Goal: Task Accomplishment & Management: Manage account settings

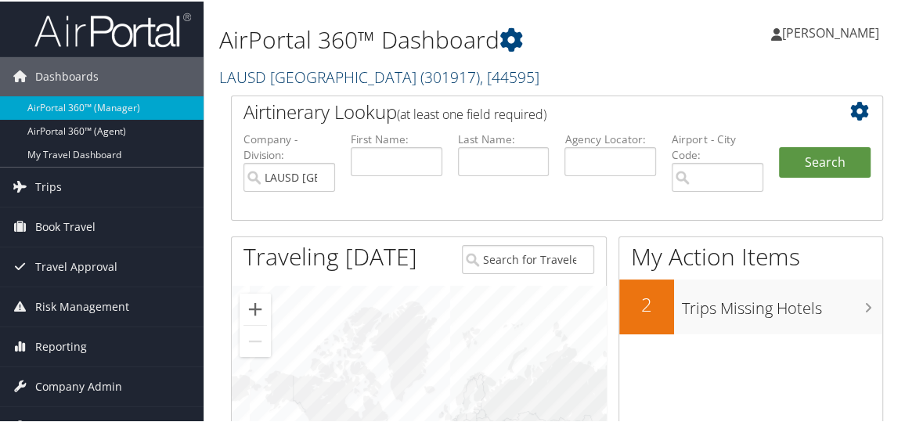
click at [352, 78] on link "LAUSD Los Angeles Unified School District ( 301917 ) , [ 44595 ]" at bounding box center [379, 75] width 320 height 21
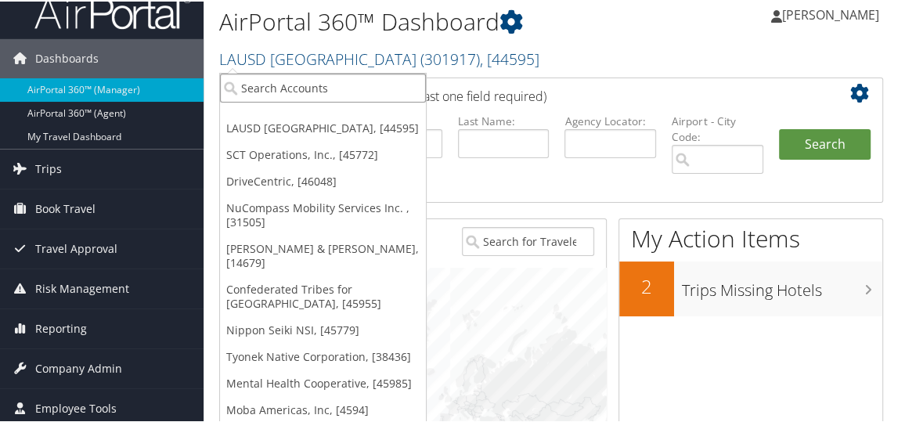
click at [334, 95] on input "search" at bounding box center [323, 86] width 206 height 29
type input "lifewave"
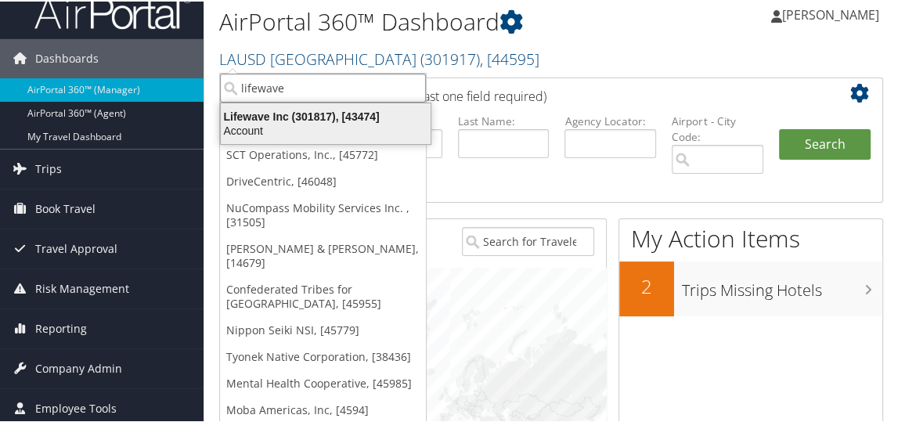
click at [330, 127] on div "Account" at bounding box center [325, 129] width 229 height 14
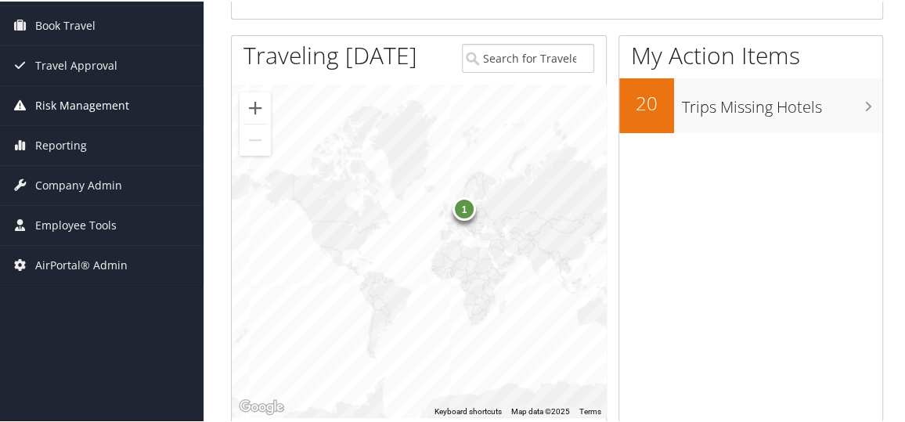
scroll to position [202, 0]
click at [81, 188] on span "Company Admin" at bounding box center [78, 183] width 87 height 39
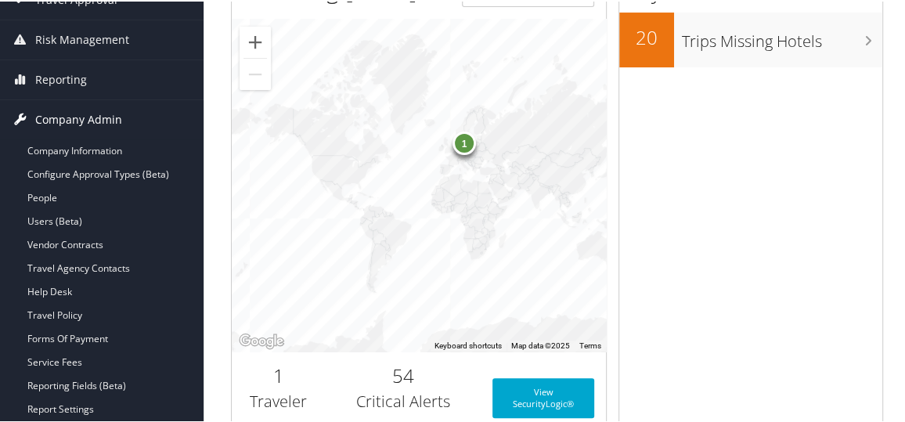
scroll to position [267, 0]
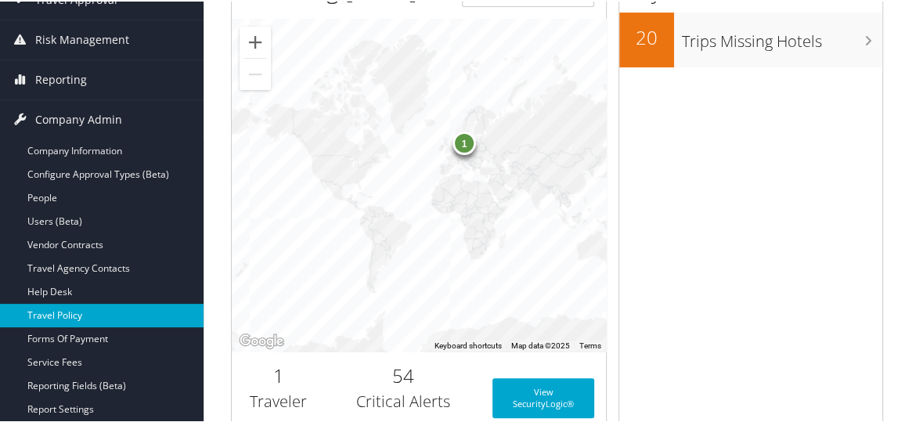
click at [60, 308] on link "Travel Policy" at bounding box center [102, 313] width 204 height 23
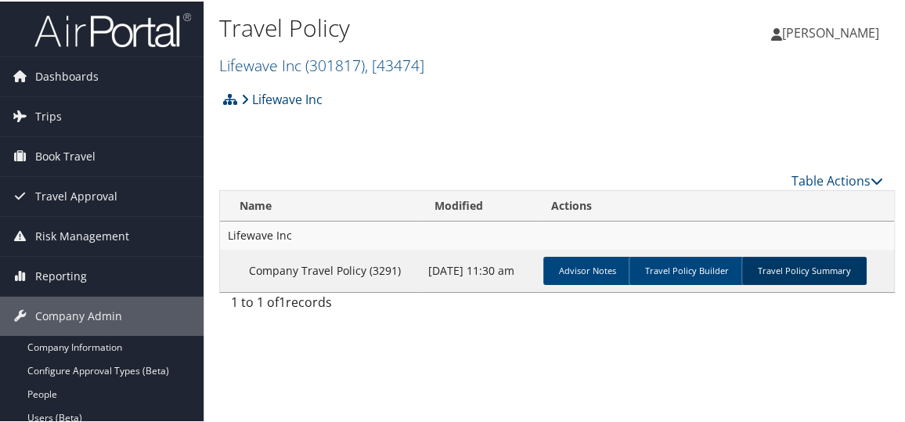
click at [819, 271] on link "Travel Policy Summary" at bounding box center [804, 269] width 125 height 28
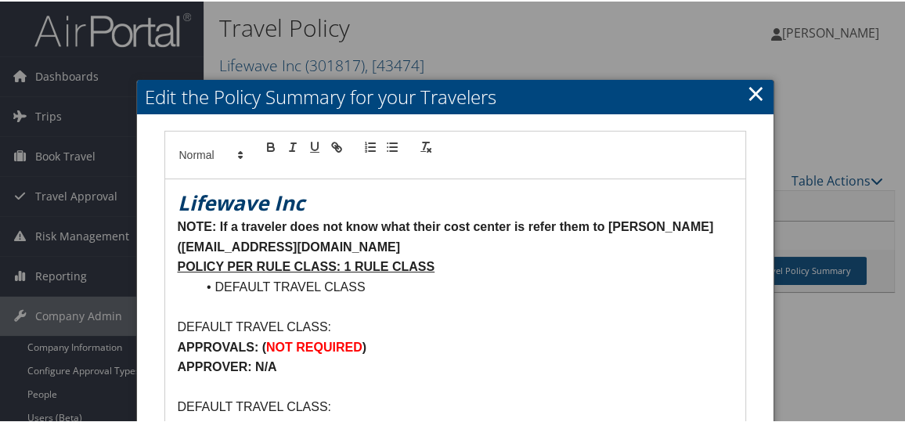
click at [757, 93] on link "×" at bounding box center [756, 91] width 18 height 31
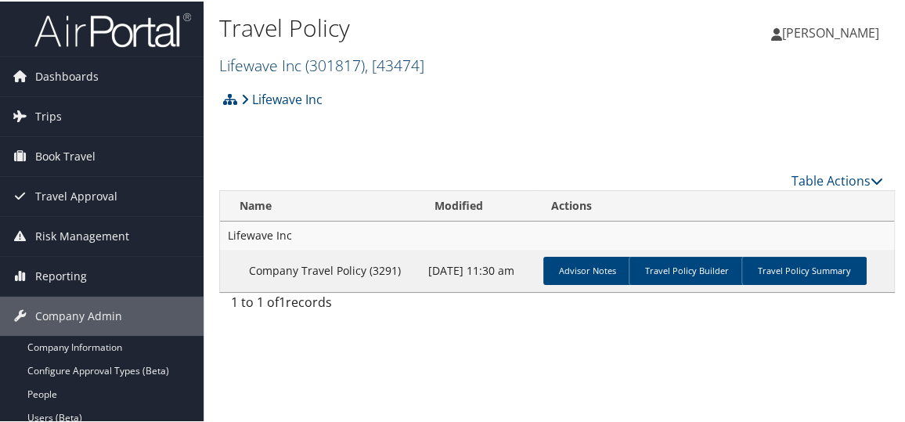
click at [296, 67] on link "Lifewave Inc ( 301817 ) , [ 43474 ]" at bounding box center [321, 63] width 205 height 21
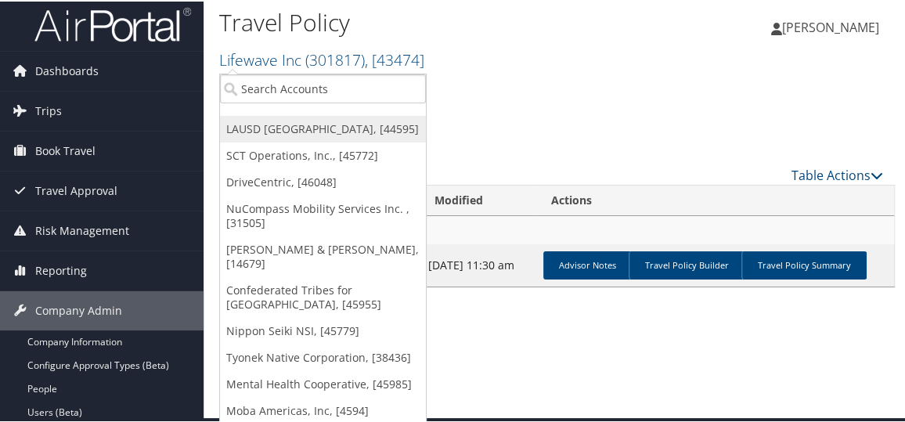
click at [287, 115] on link "LAUSD [GEOGRAPHIC_DATA], [44595]" at bounding box center [323, 127] width 206 height 27
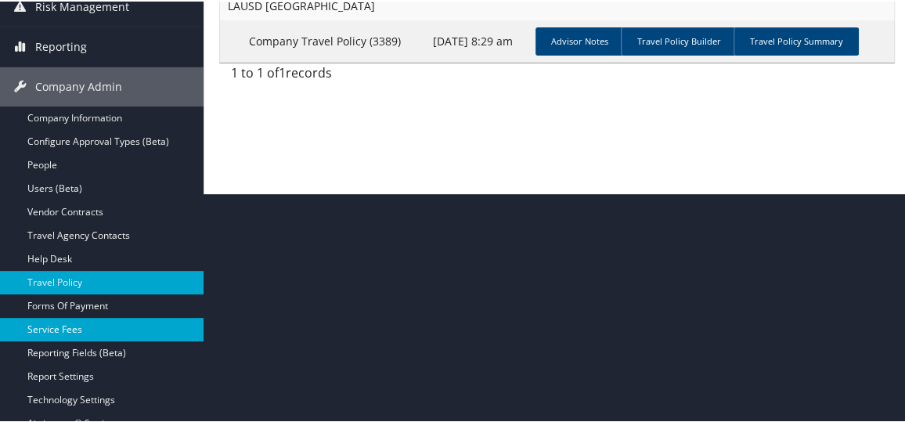
scroll to position [229, 0]
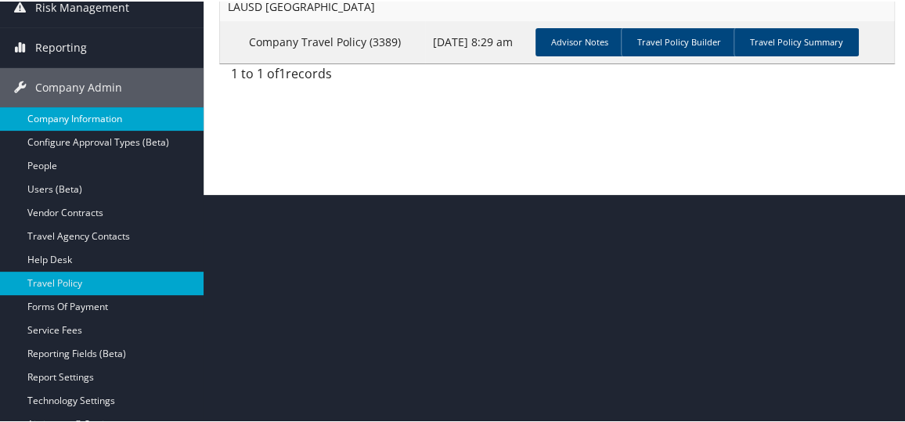
click at [117, 117] on link "Company Information" at bounding box center [102, 117] width 204 height 23
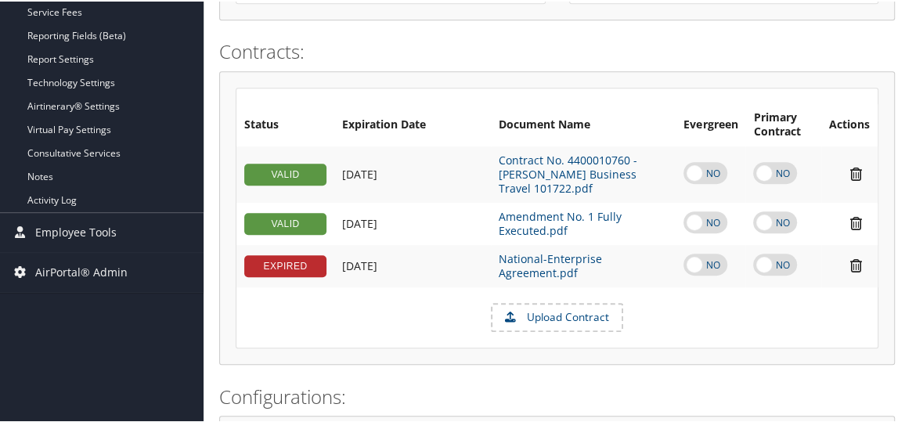
scroll to position [549, 0]
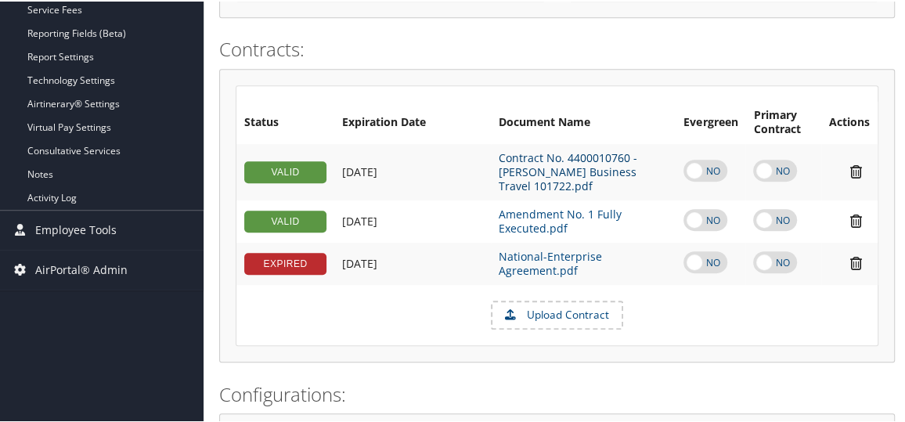
click at [518, 169] on link "Contract No. 4400010760 - [PERSON_NAME] Business Travel 101722.pdf" at bounding box center [568, 170] width 139 height 43
click at [558, 205] on link "Amendment No. 1 Fully Executed.pdf" at bounding box center [560, 219] width 123 height 29
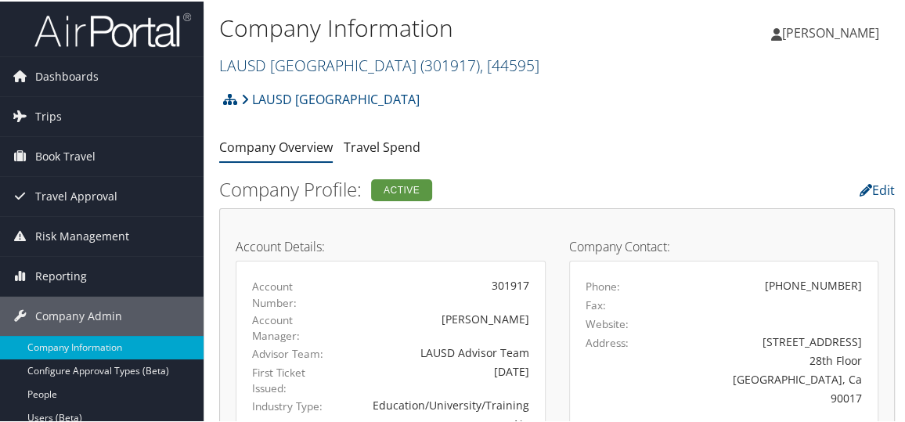
click at [325, 61] on link "LAUSD [GEOGRAPHIC_DATA] ( 301917 ) , [ 44595 ]" at bounding box center [379, 63] width 320 height 21
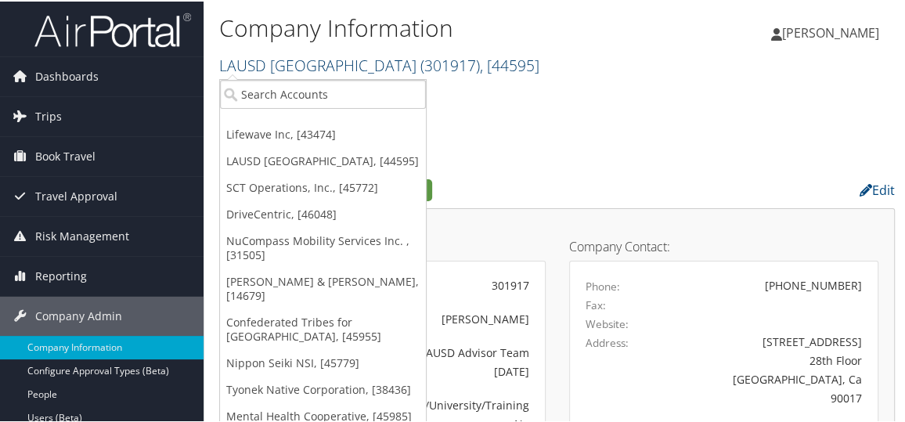
scroll to position [5, 0]
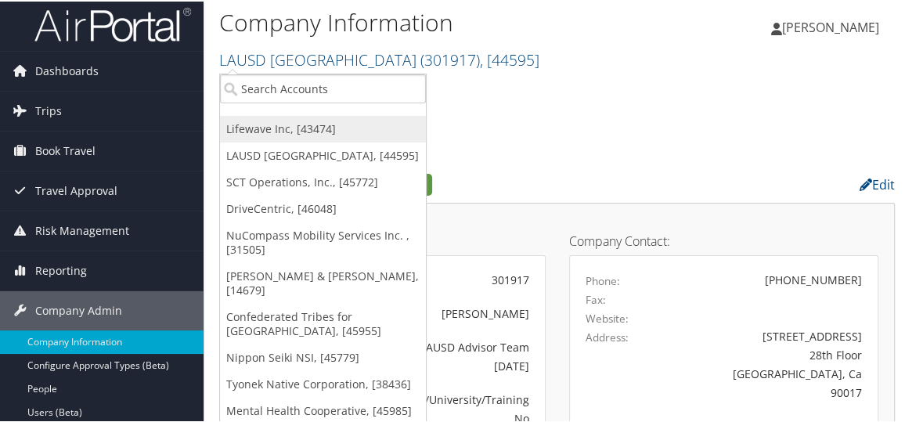
click at [303, 132] on link "Lifewave Inc, [43474]" at bounding box center [323, 127] width 206 height 27
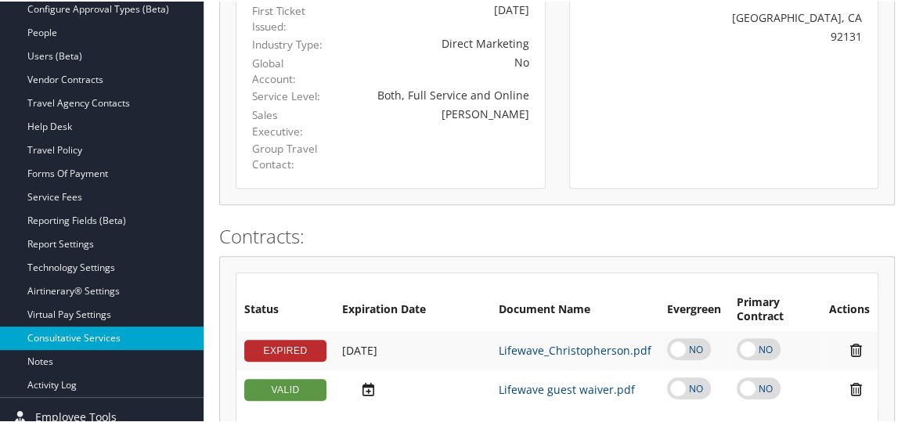
scroll to position [427, 0]
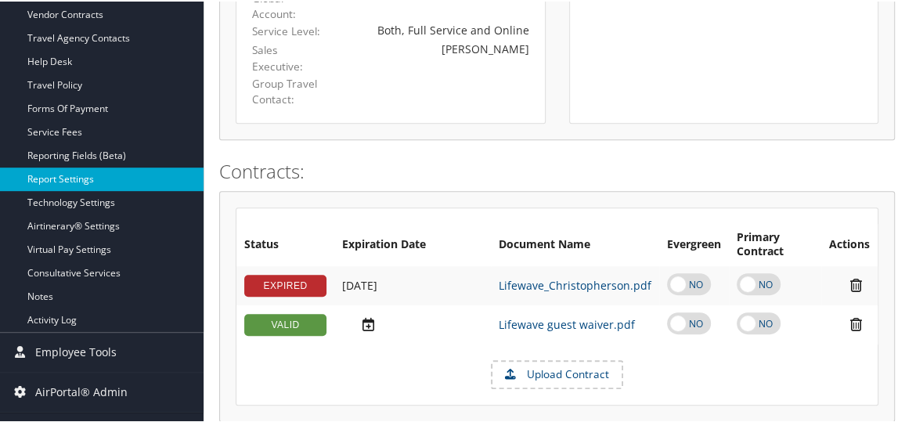
click at [103, 176] on link "Report Settings" at bounding box center [102, 177] width 204 height 23
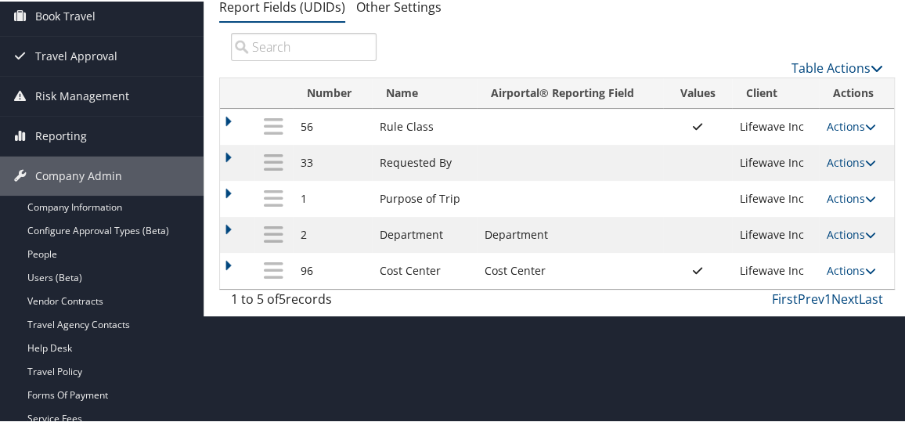
scroll to position [142, 0]
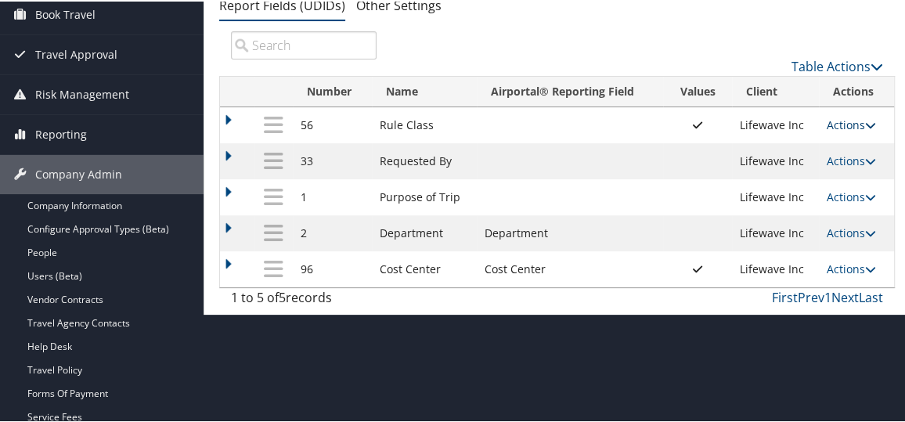
click at [836, 125] on link "Actions" at bounding box center [851, 123] width 49 height 15
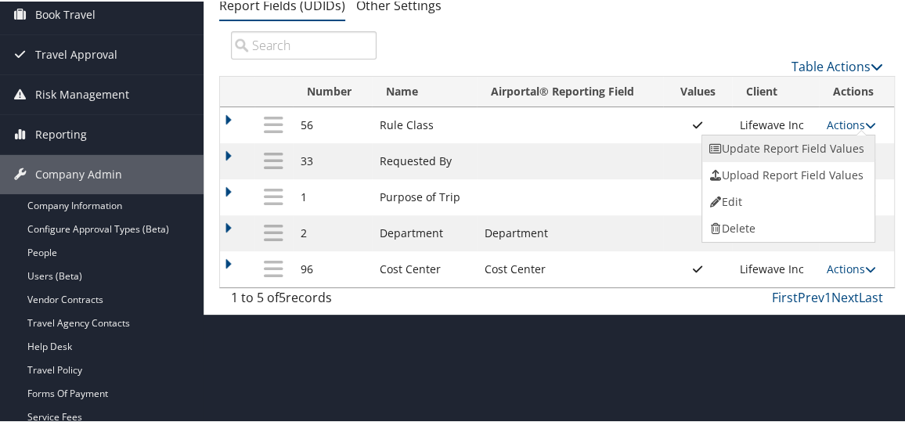
click at [798, 143] on link "Update Report Field Values" at bounding box center [786, 147] width 169 height 27
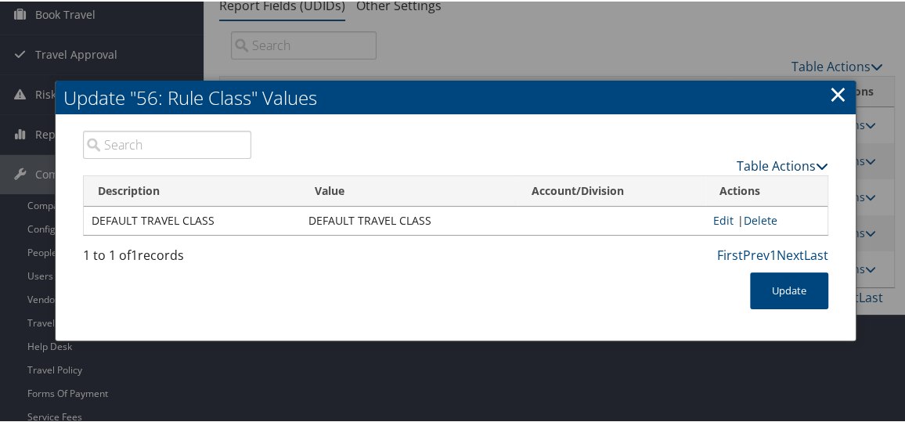
click at [756, 164] on link "Table Actions" at bounding box center [783, 164] width 92 height 17
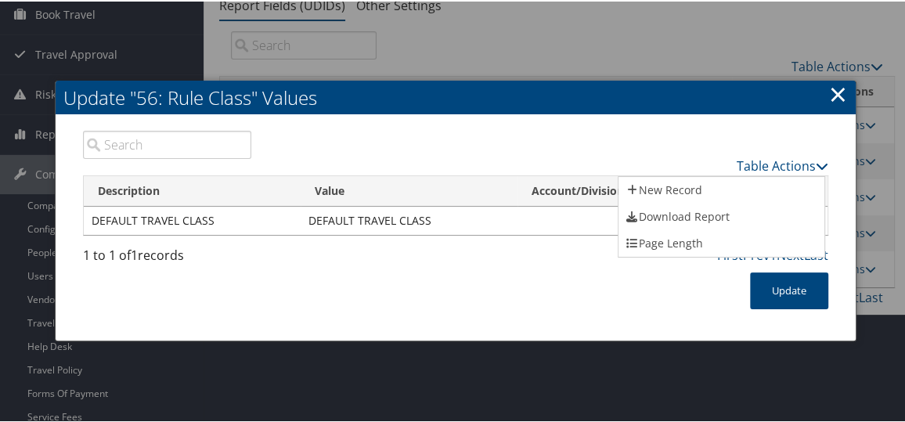
click at [624, 53] on div at bounding box center [455, 211] width 911 height 422
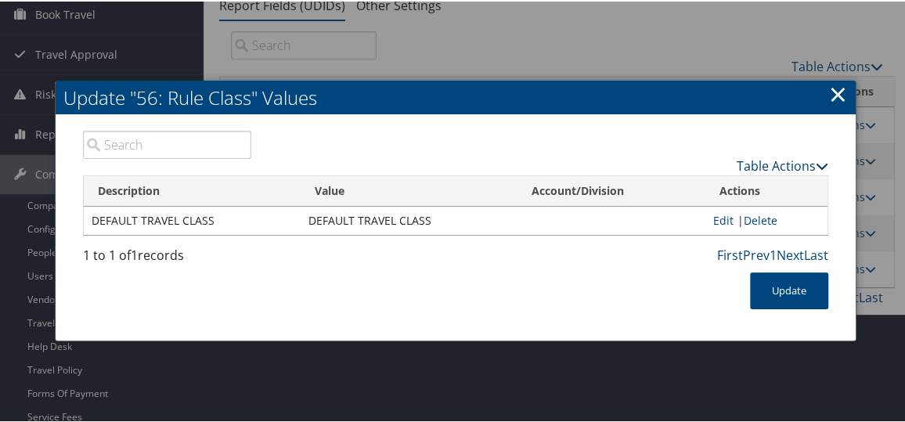
click at [739, 159] on link "Table Actions" at bounding box center [783, 164] width 92 height 17
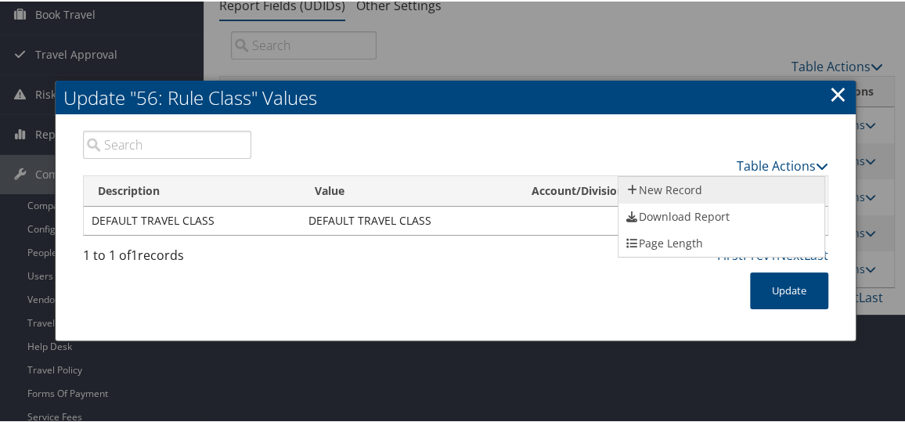
click at [712, 186] on link "New Record" at bounding box center [722, 188] width 206 height 27
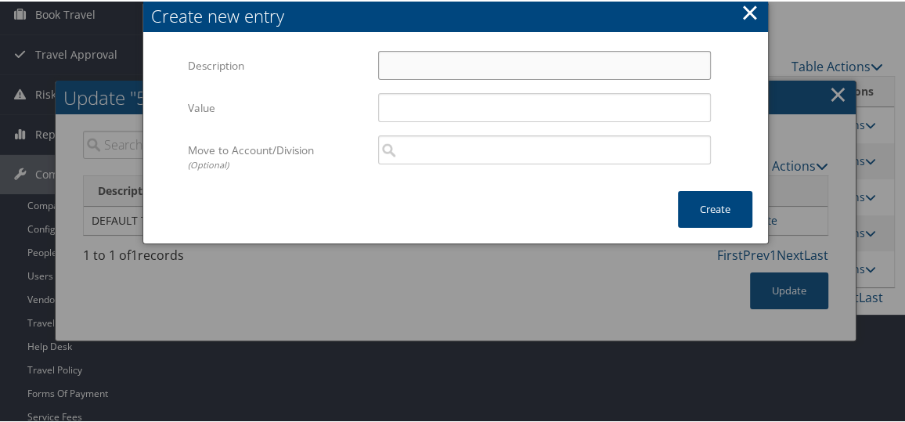
click at [393, 64] on input "Description" at bounding box center [544, 63] width 333 height 29
drag, startPoint x: 508, startPoint y: 60, endPoint x: 218, endPoint y: 52, distance: 290.7
click at [218, 52] on div "Description Executive Travel Class Multiple values The selected items contain d…" at bounding box center [455, 70] width 534 height 42
type input "Executive Travel Class"
drag, startPoint x: 377, startPoint y: 111, endPoint x: 384, endPoint y: 107, distance: 8.1
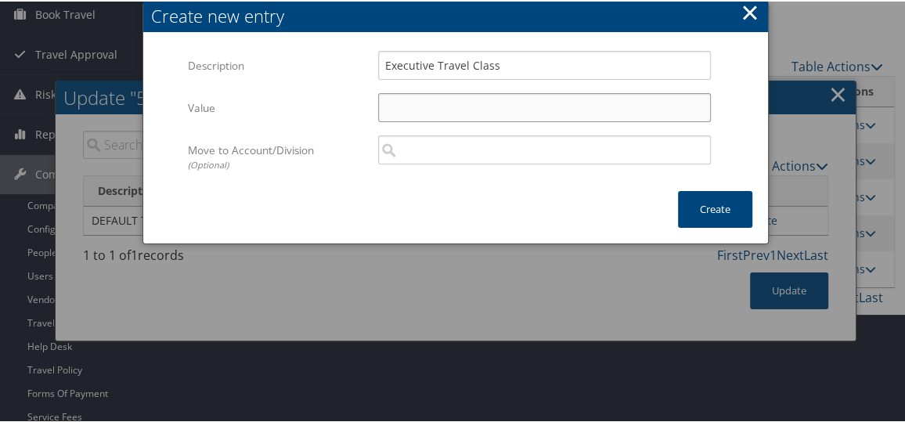
click at [378, 110] on input "Value" at bounding box center [544, 106] width 333 height 29
paste input "Executive Travel Class"
type input "Executive Travel Class"
click at [722, 212] on button "Create" at bounding box center [715, 208] width 74 height 37
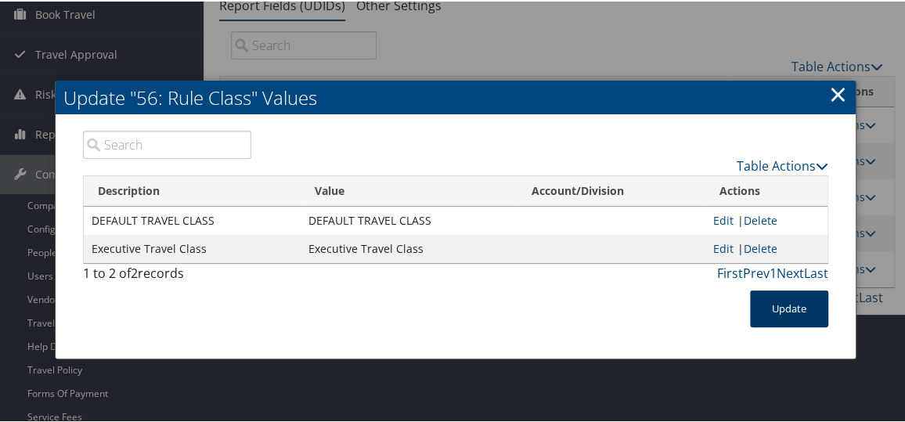
click at [788, 300] on button "Update" at bounding box center [789, 307] width 78 height 37
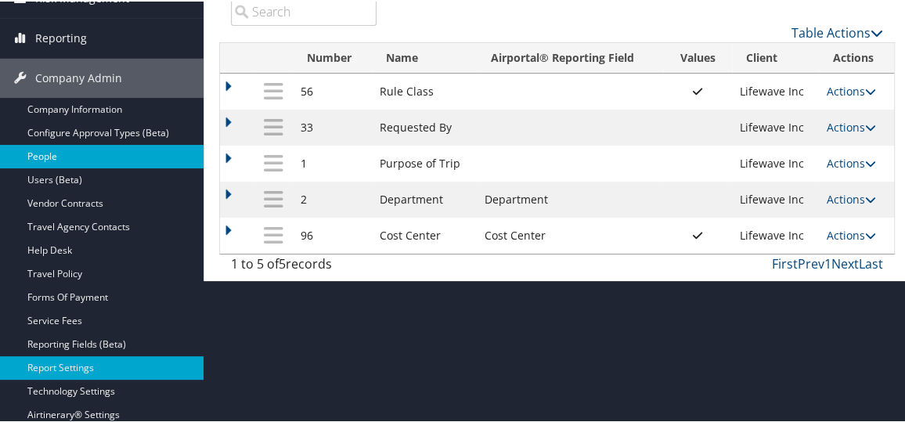
scroll to position [356, 0]
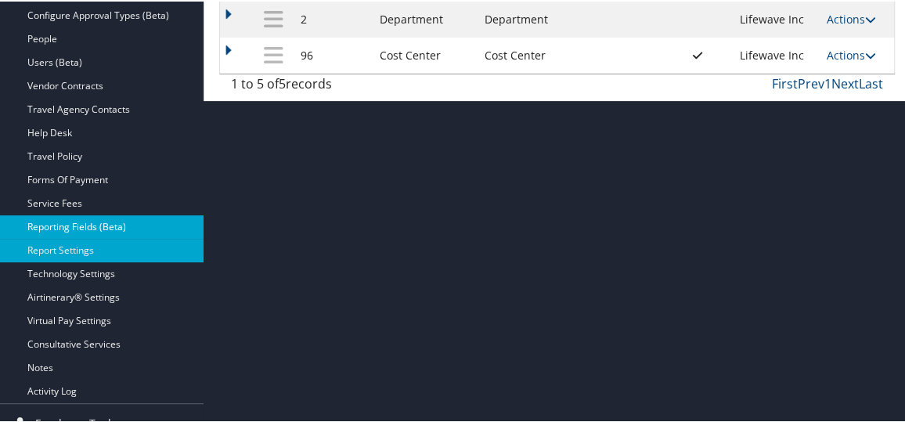
click at [86, 222] on link "Reporting Fields (Beta)" at bounding box center [102, 225] width 204 height 23
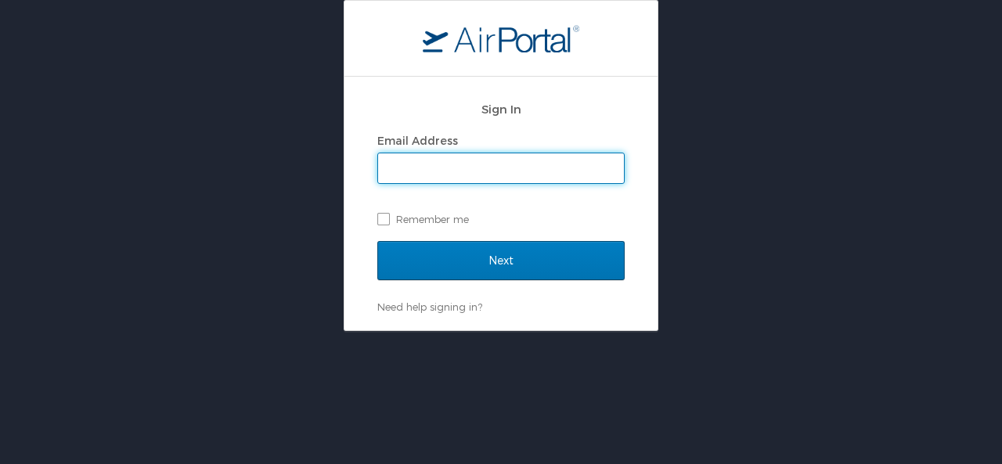
type input "brandilyn.turner@cbtravel.com"
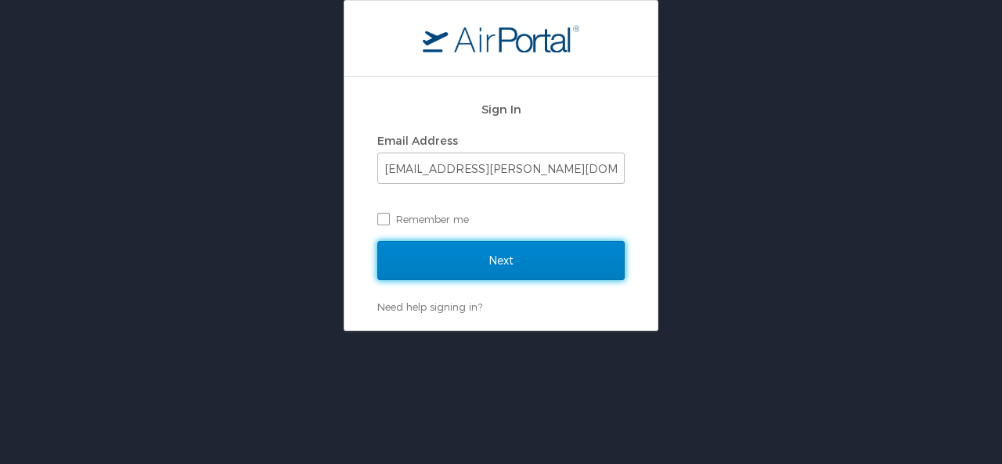
click at [415, 265] on input "Next" at bounding box center [500, 260] width 247 height 39
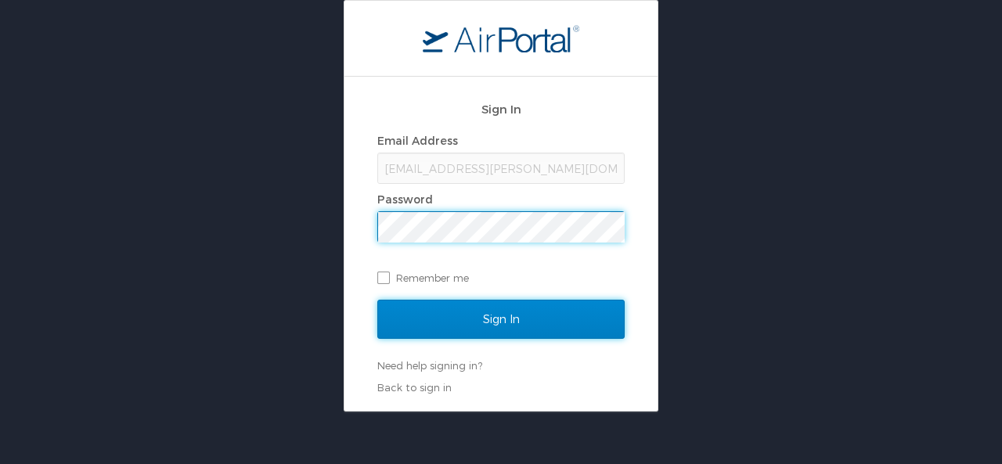
click at [434, 305] on input "Sign In" at bounding box center [500, 319] width 247 height 39
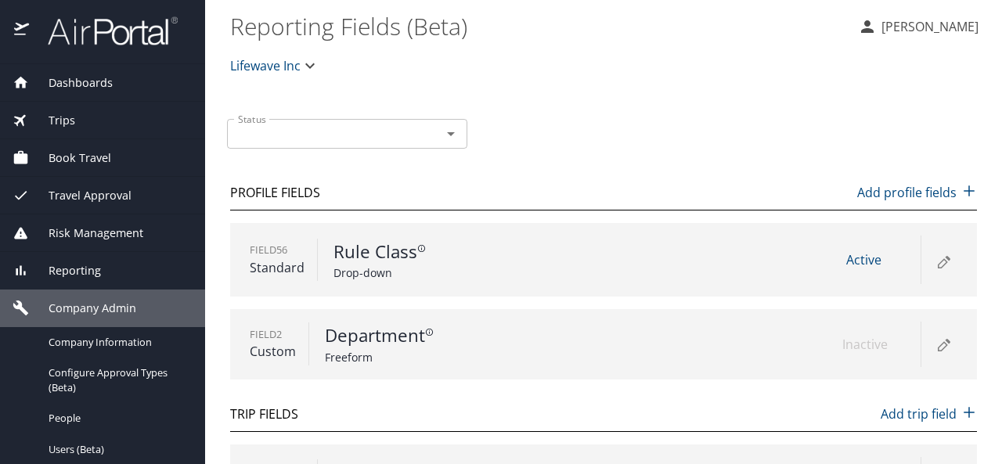
click at [940, 261] on icon at bounding box center [943, 260] width 19 height 19
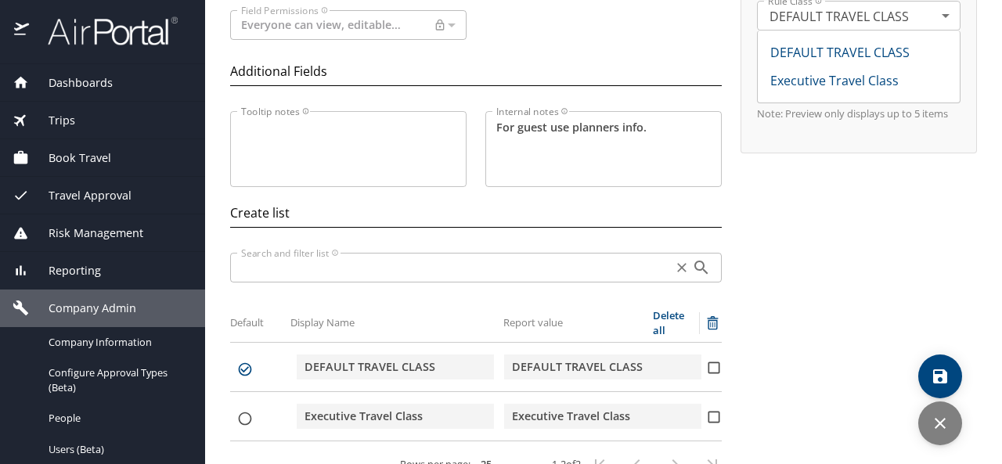
scroll to position [286, 0]
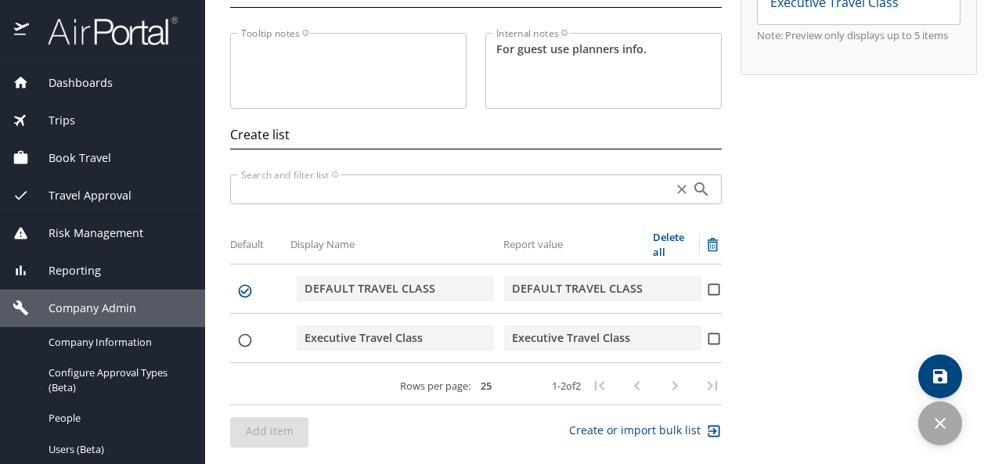
click at [943, 425] on icon "discard" at bounding box center [940, 423] width 19 height 19
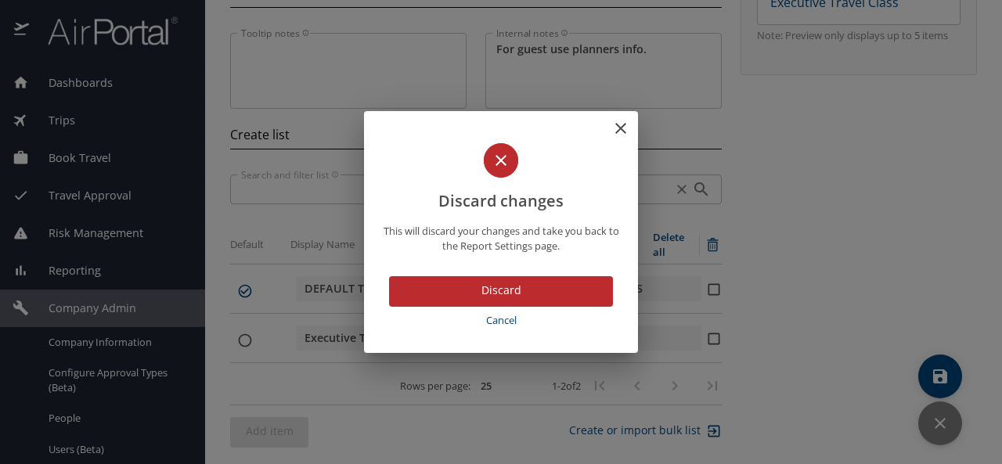
click at [618, 127] on icon at bounding box center [621, 128] width 19 height 19
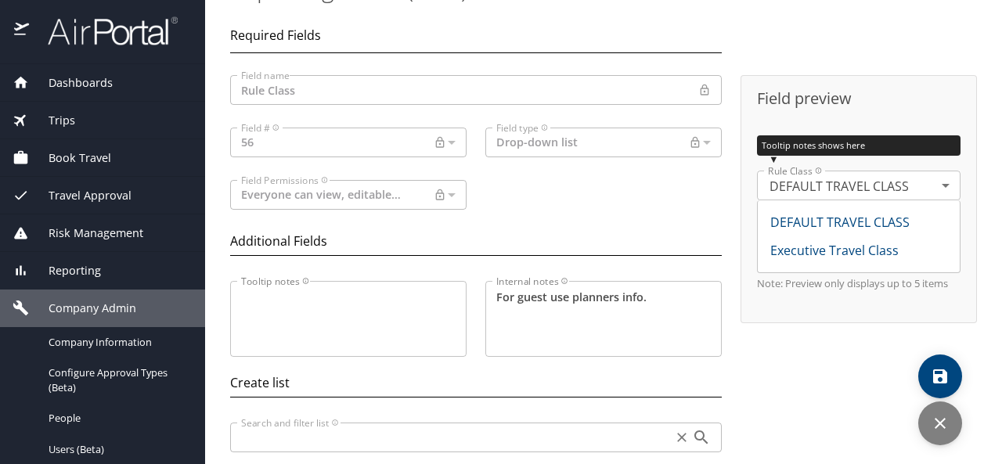
scroll to position [0, 0]
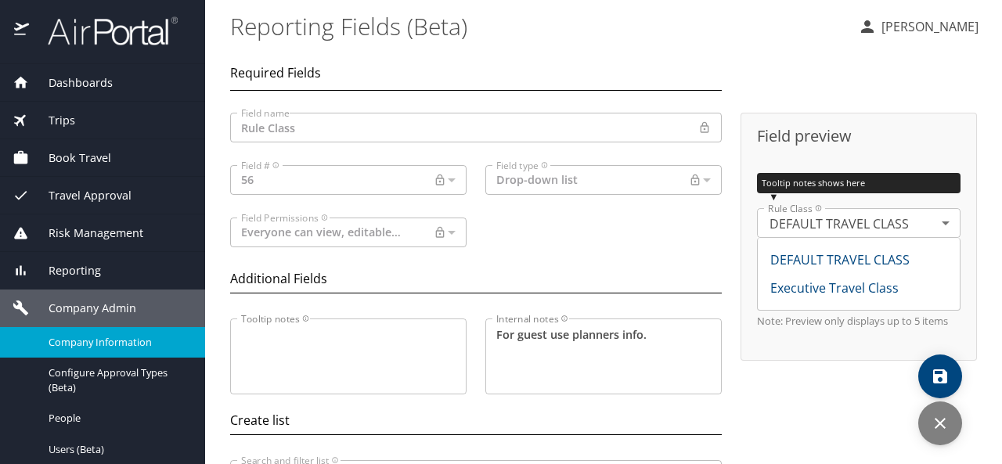
click at [85, 336] on span "Company Information" at bounding box center [118, 342] width 138 height 15
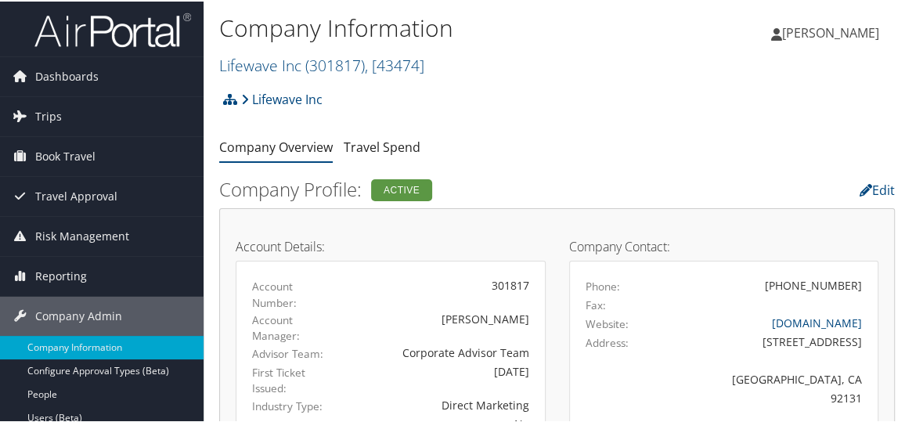
click at [293, 65] on link "Lifewave Inc ( 301817 ) , [ 43474 ]" at bounding box center [321, 63] width 205 height 21
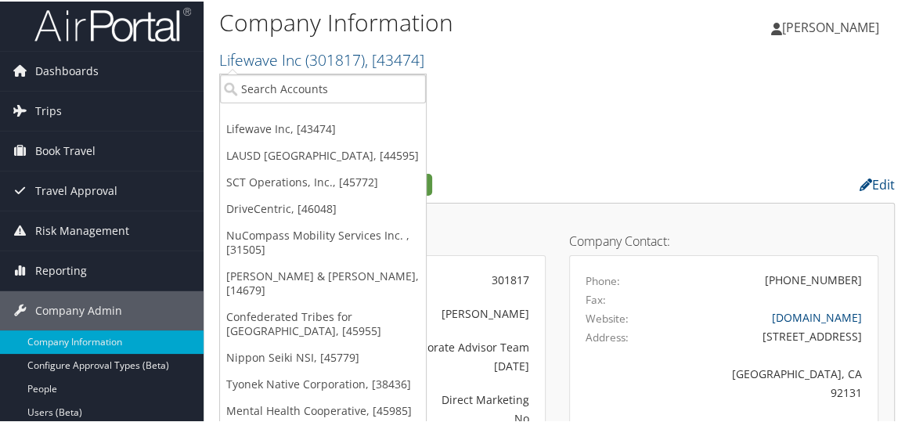
click at [269, 108] on ul "Lifewave Inc, [43474] LAUSD [GEOGRAPHIC_DATA], [44595] SCT Operations, Inc., [4…" at bounding box center [323, 248] width 208 height 352
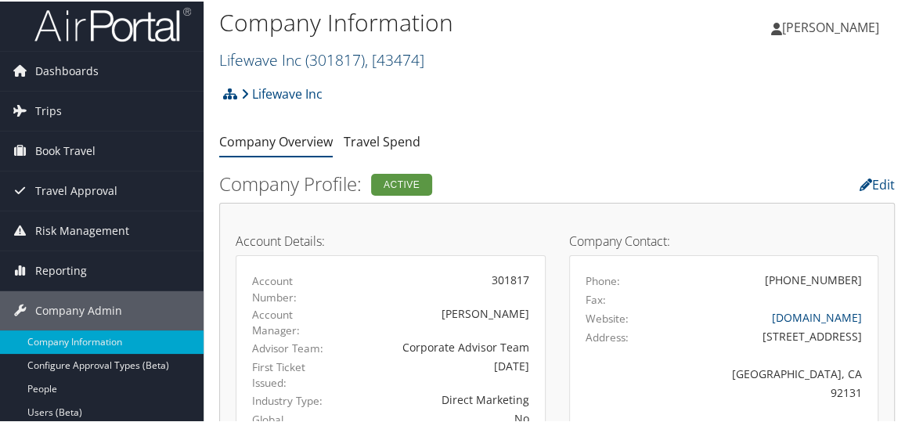
click at [279, 67] on link "Lifewave Inc ( 301817 ) , [ 43474 ]" at bounding box center [321, 58] width 205 height 21
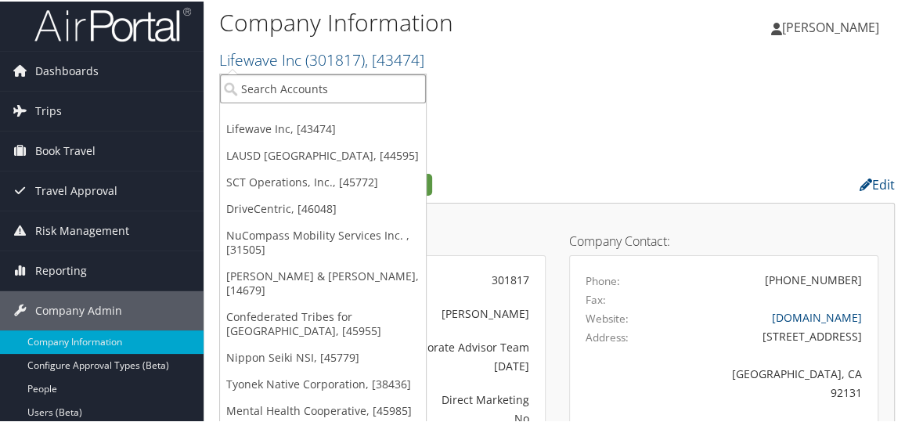
click at [270, 77] on input "search" at bounding box center [323, 87] width 206 height 29
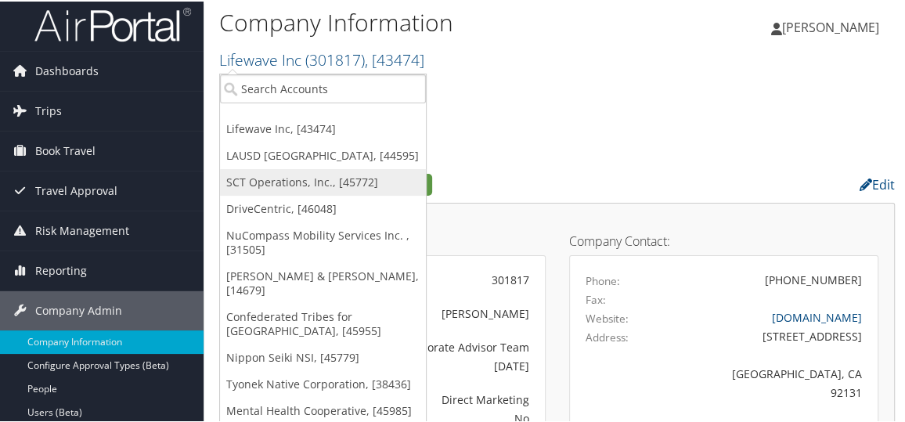
click at [279, 182] on link "SCT Operations, Inc., [45772]" at bounding box center [323, 181] width 206 height 27
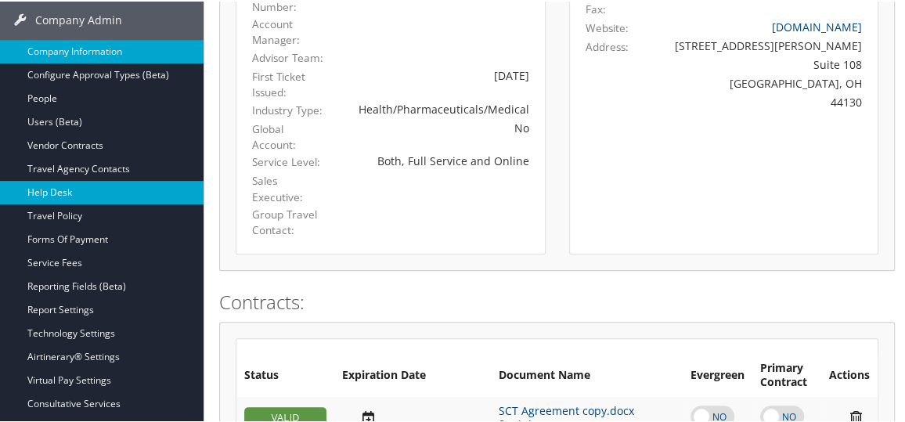
scroll to position [427, 0]
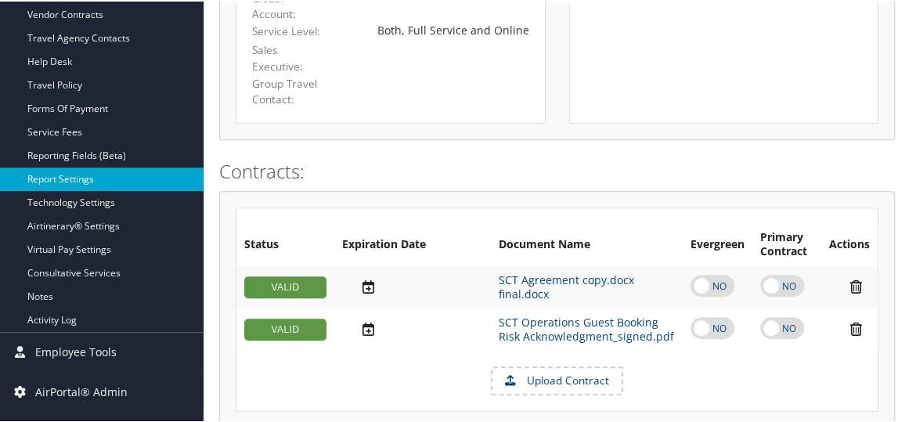
click at [116, 181] on link "Report Settings" at bounding box center [102, 177] width 204 height 23
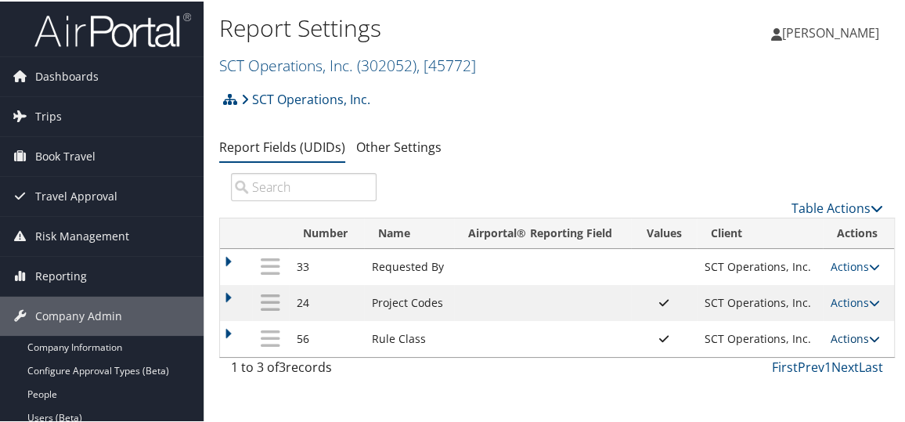
click at [844, 334] on link "Actions" at bounding box center [855, 337] width 49 height 15
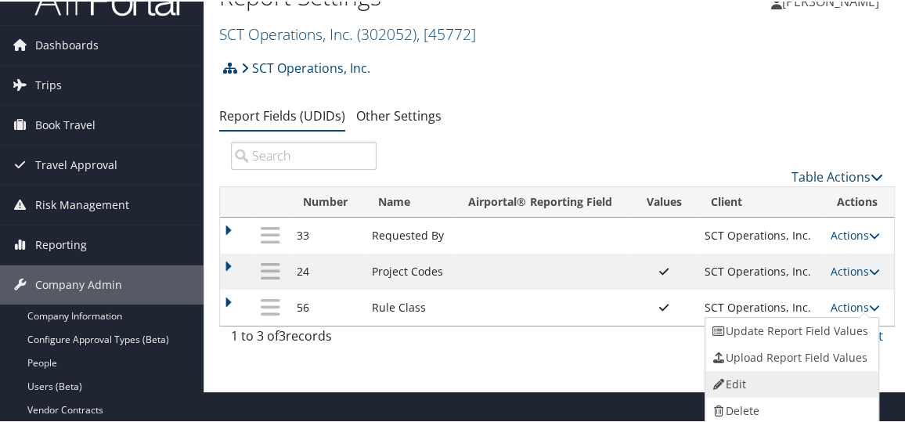
click at [774, 377] on link "Edit" at bounding box center [790, 383] width 169 height 27
select select "both"
select select "profiled"
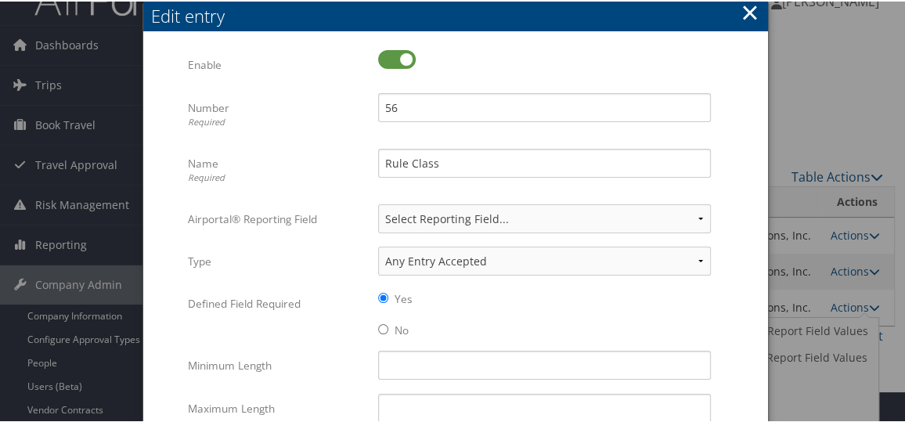
click at [741, 13] on button "×" at bounding box center [750, 10] width 18 height 31
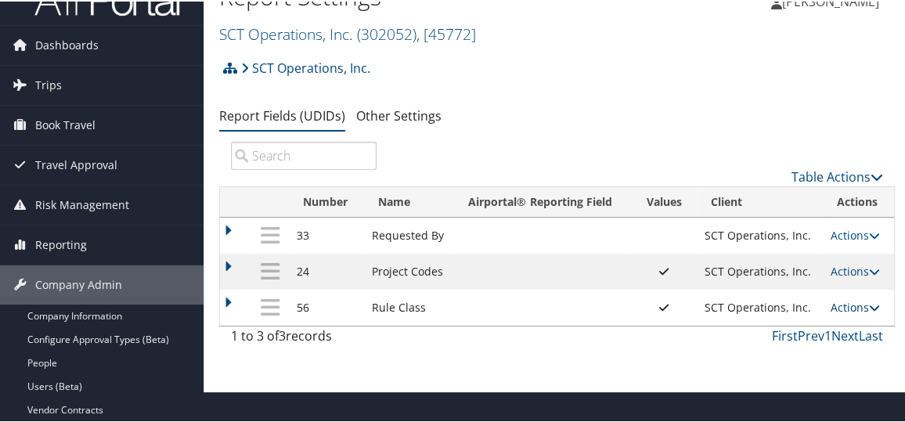
click at [847, 312] on link "Actions" at bounding box center [855, 305] width 49 height 15
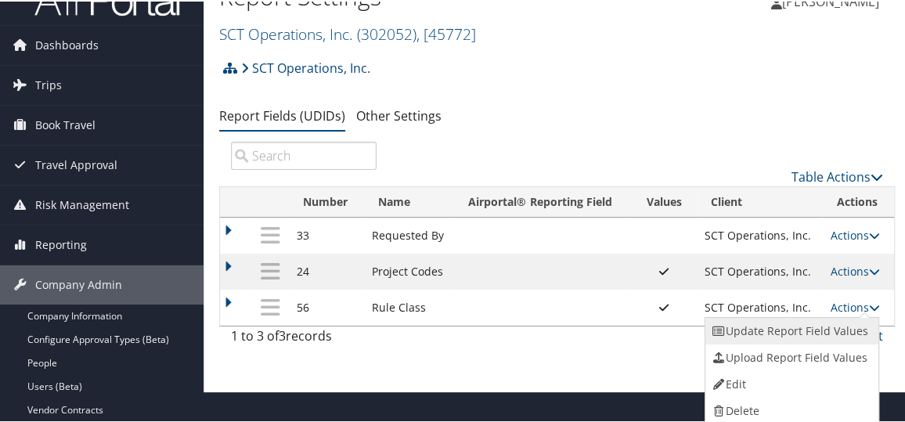
click at [800, 327] on link "Update Report Field Values" at bounding box center [790, 329] width 169 height 27
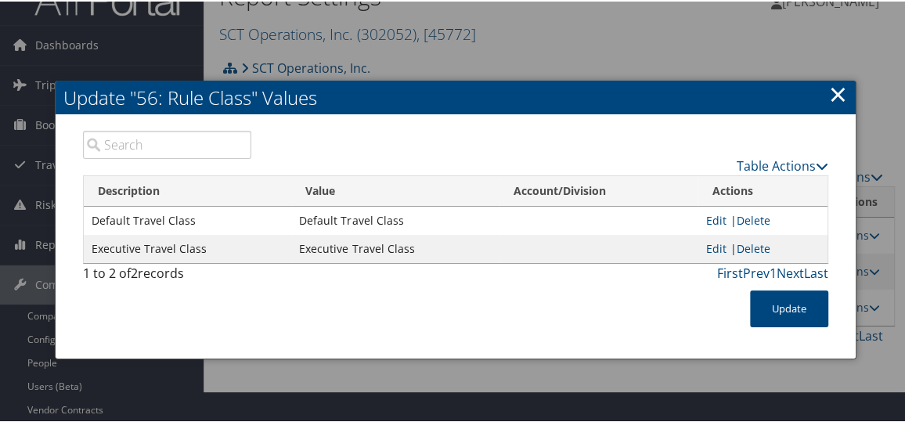
click at [838, 89] on link "×" at bounding box center [838, 92] width 18 height 31
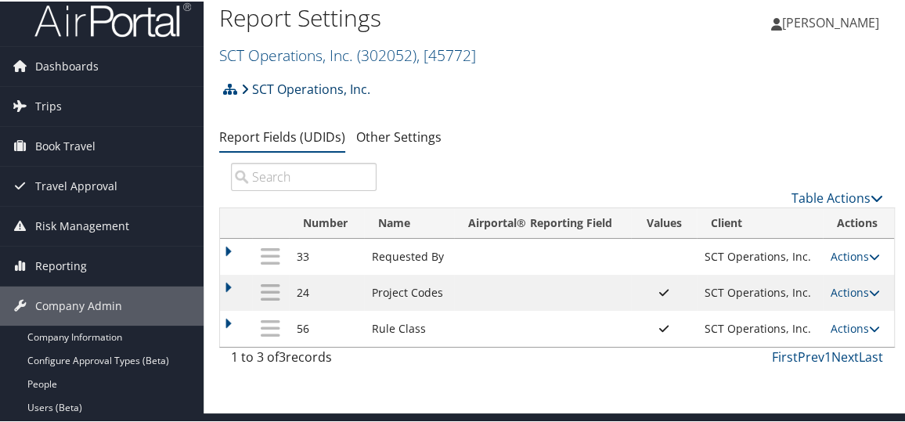
scroll to position [0, 0]
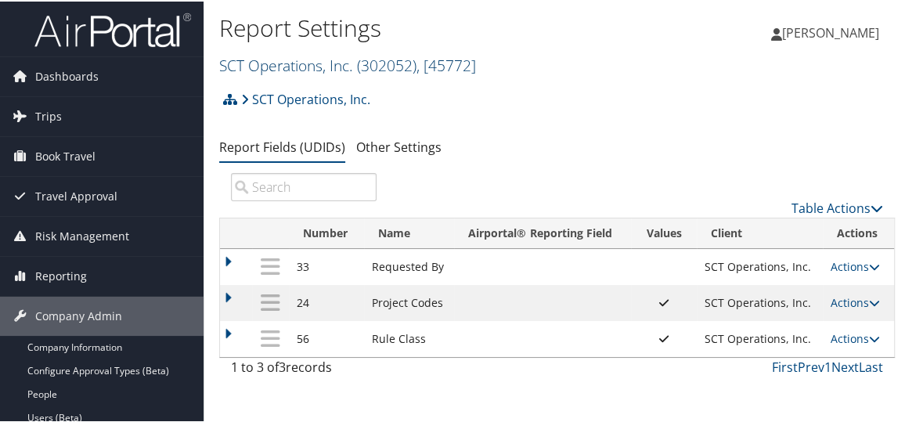
click at [312, 64] on link "SCT Operations, Inc. ( 302052 ) , [ 45772 ]" at bounding box center [347, 63] width 257 height 21
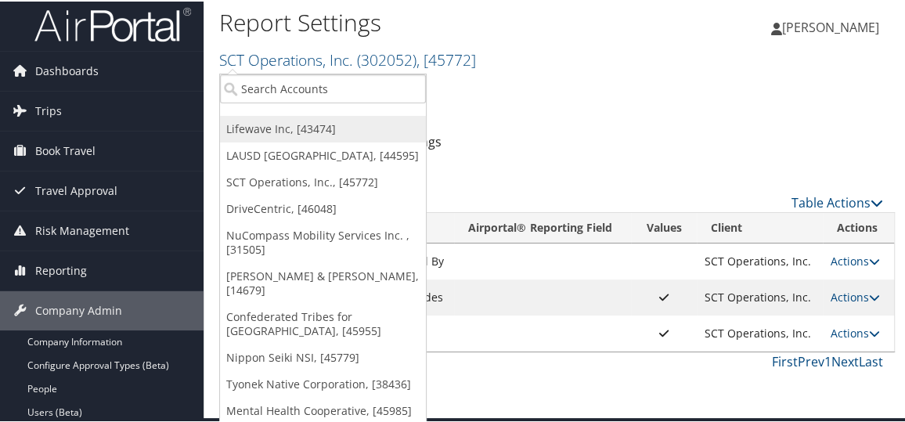
click at [313, 120] on link "Lifewave Inc, [43474]" at bounding box center [323, 127] width 206 height 27
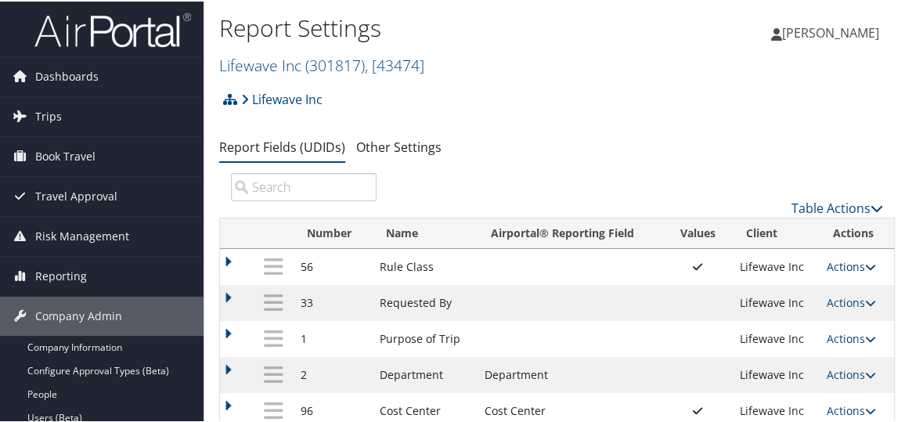
click at [843, 268] on link "Actions" at bounding box center [851, 265] width 49 height 15
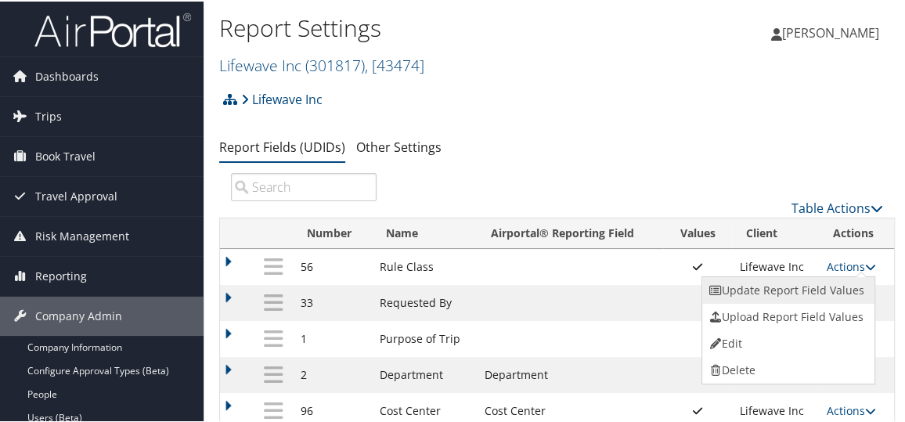
click at [795, 289] on link "Update Report Field Values" at bounding box center [786, 289] width 169 height 27
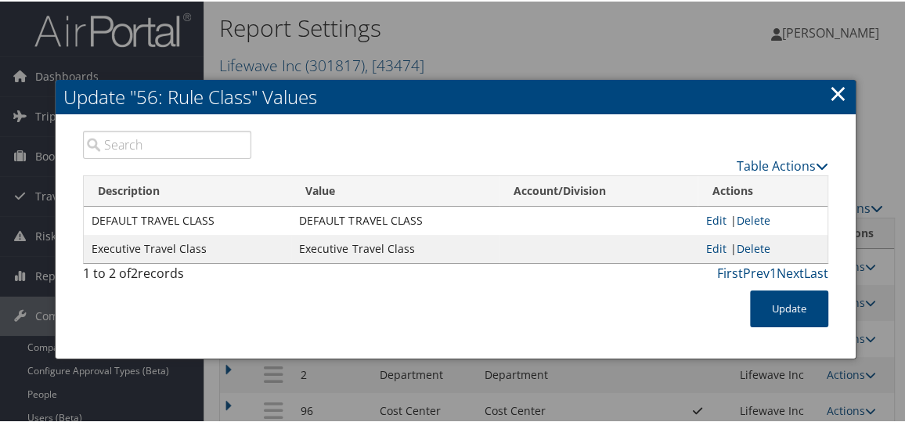
click at [836, 95] on link "×" at bounding box center [838, 91] width 18 height 31
